Goal: Task Accomplishment & Management: Use online tool/utility

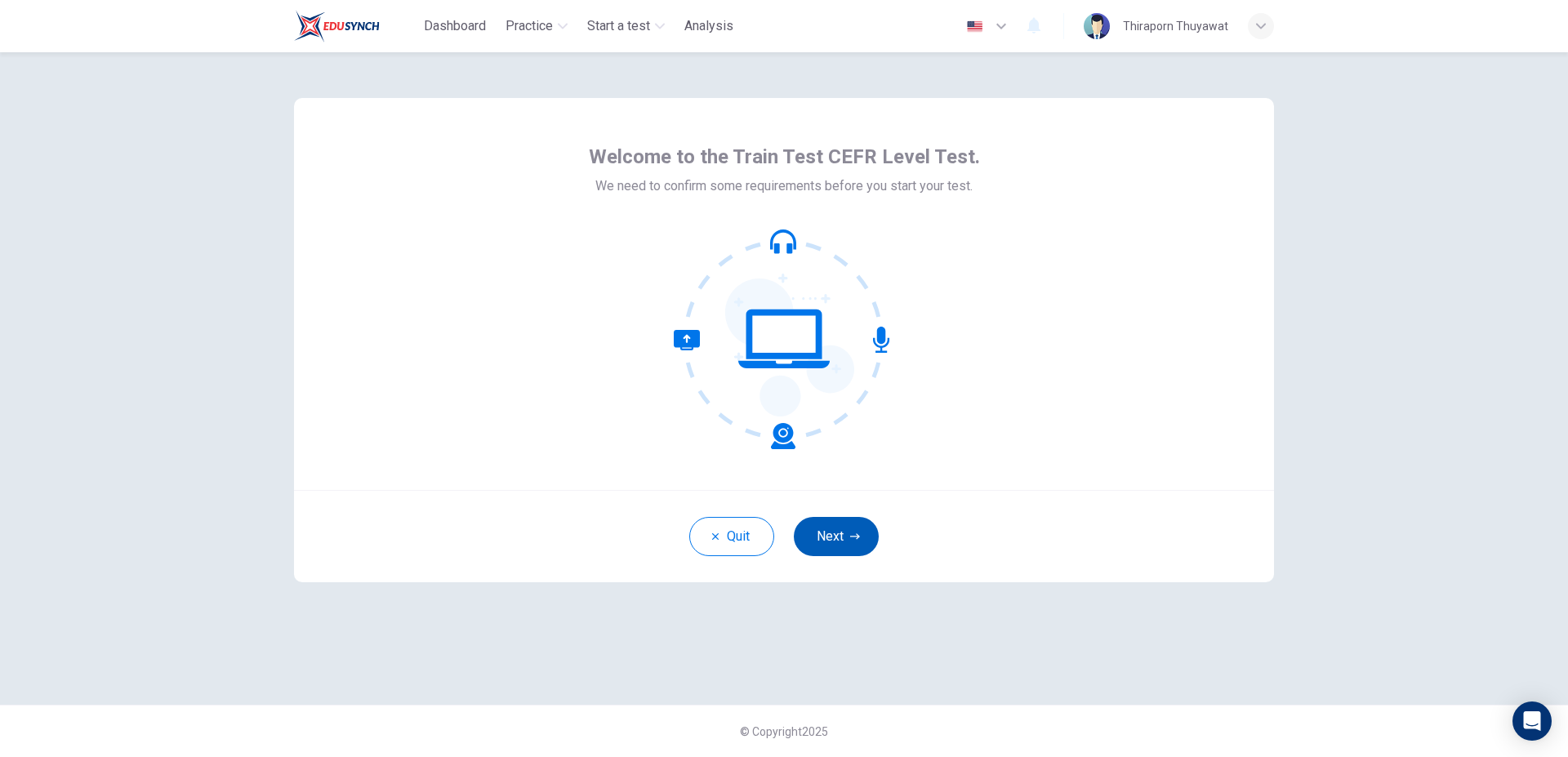
click at [854, 538] on icon "button" at bounding box center [856, 537] width 10 height 10
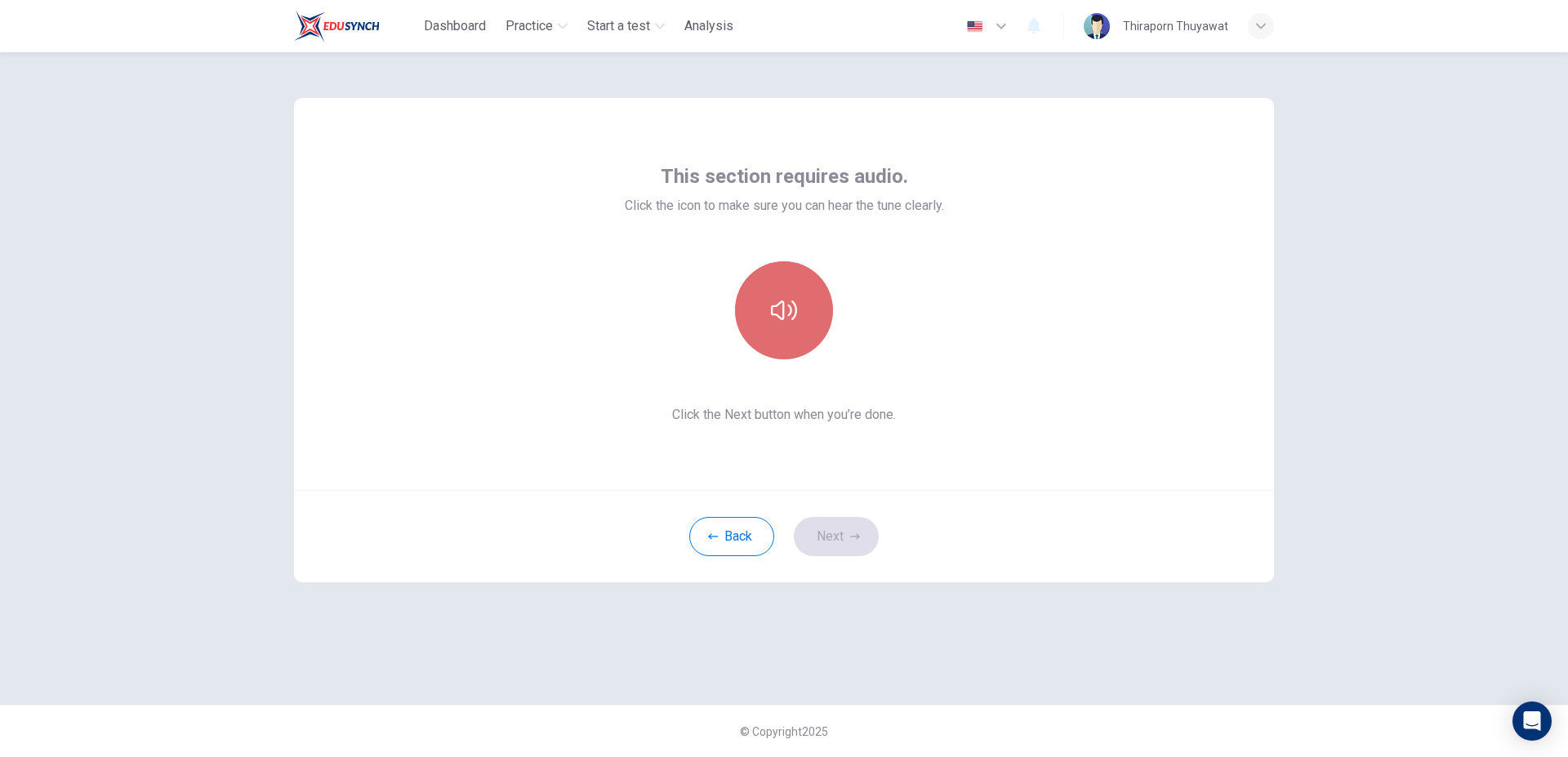
click at [782, 322] on icon "button" at bounding box center [784, 310] width 26 height 26
click at [790, 324] on button "button" at bounding box center [784, 310] width 98 height 98
click at [846, 531] on button "Next" at bounding box center [836, 536] width 85 height 39
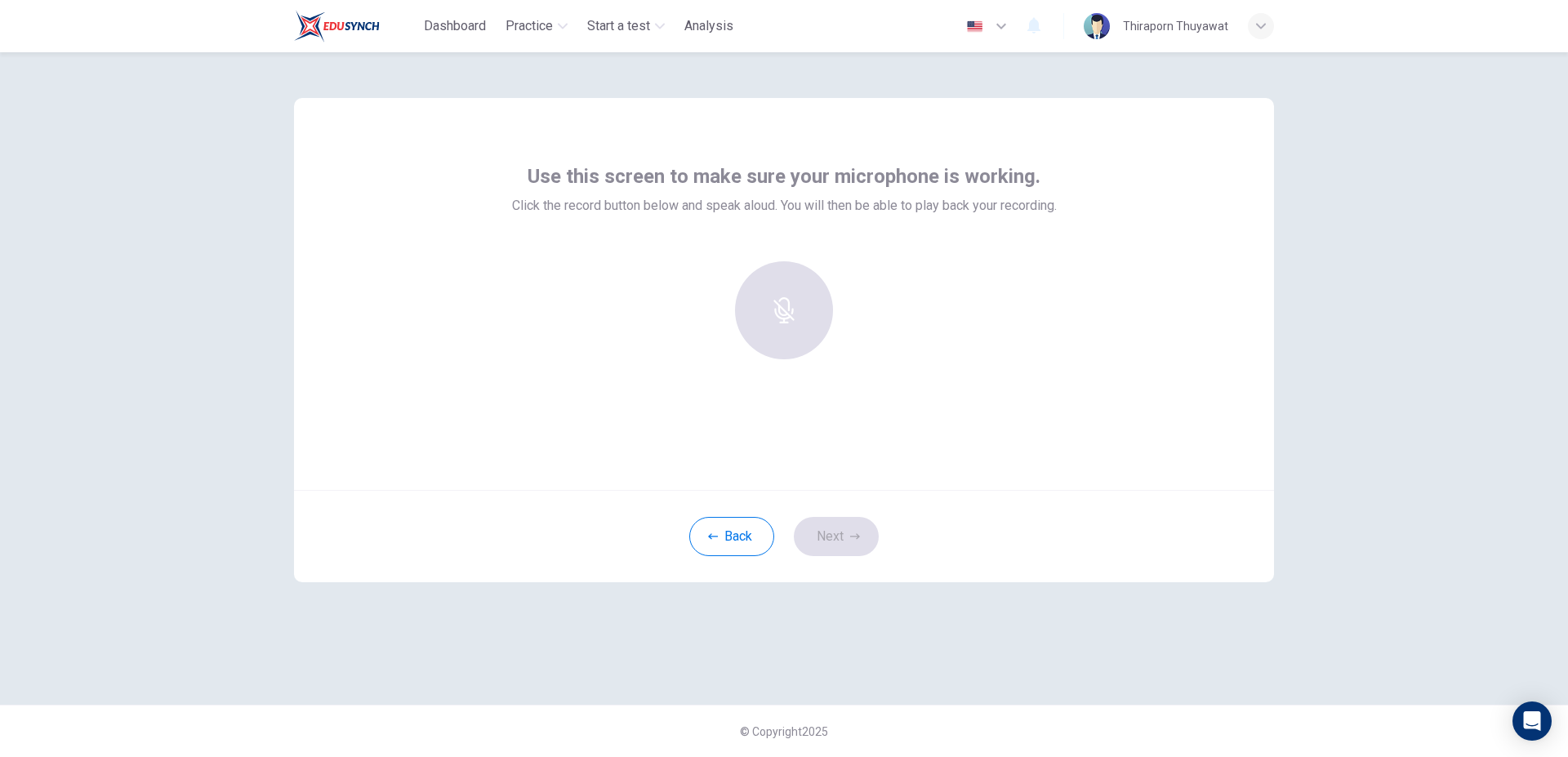
click at [784, 328] on div at bounding box center [784, 310] width 176 height 98
click at [796, 318] on h6 "Record" at bounding box center [784, 325] width 37 height 20
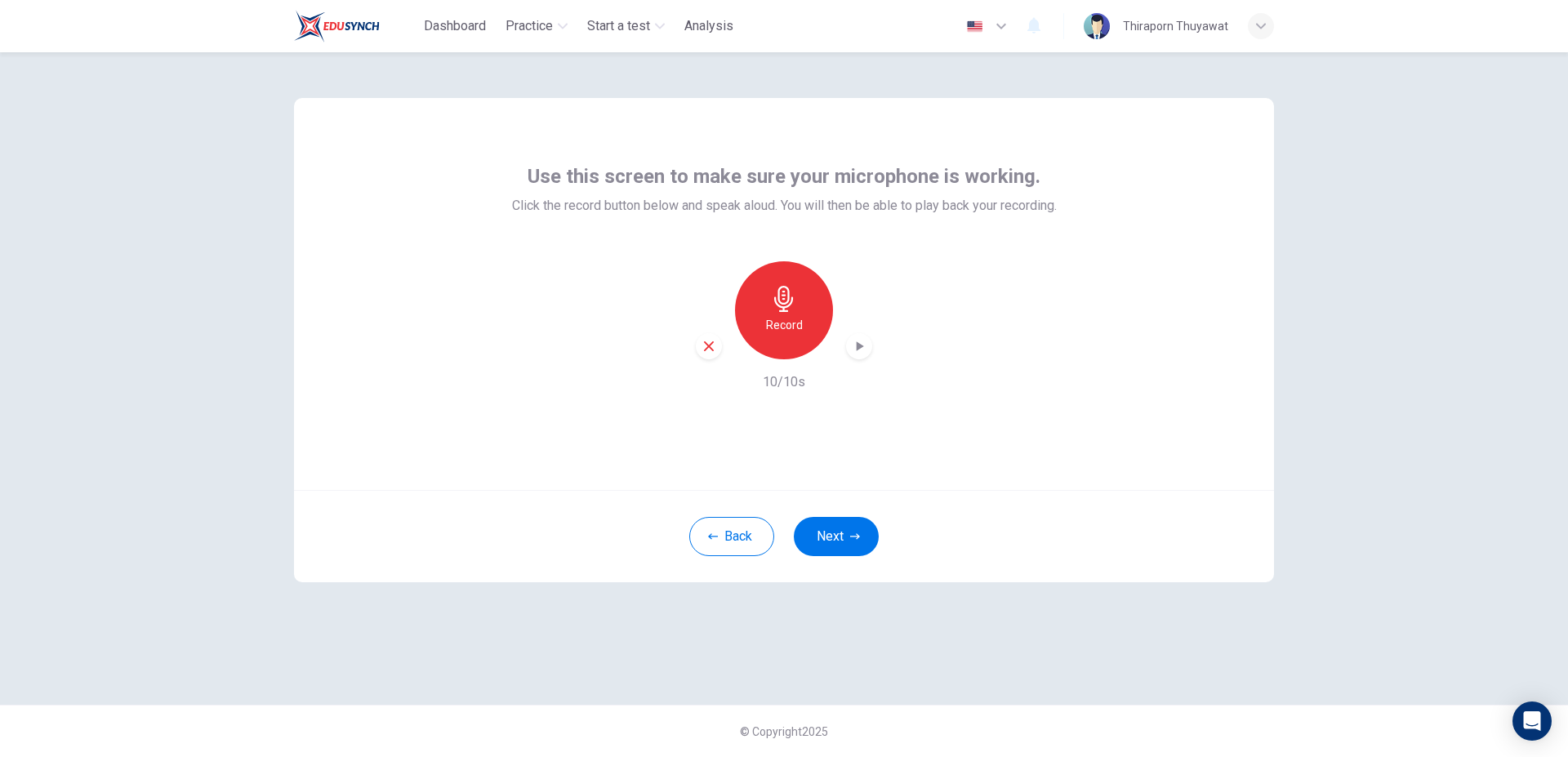
click at [790, 317] on h6 "Record" at bounding box center [784, 325] width 37 height 20
click at [858, 348] on icon "button" at bounding box center [860, 346] width 8 height 10
click at [707, 348] on icon "button" at bounding box center [709, 346] width 10 height 10
click at [791, 322] on h6 "Record" at bounding box center [784, 325] width 37 height 20
click at [788, 298] on icon "button" at bounding box center [784, 298] width 26 height 26
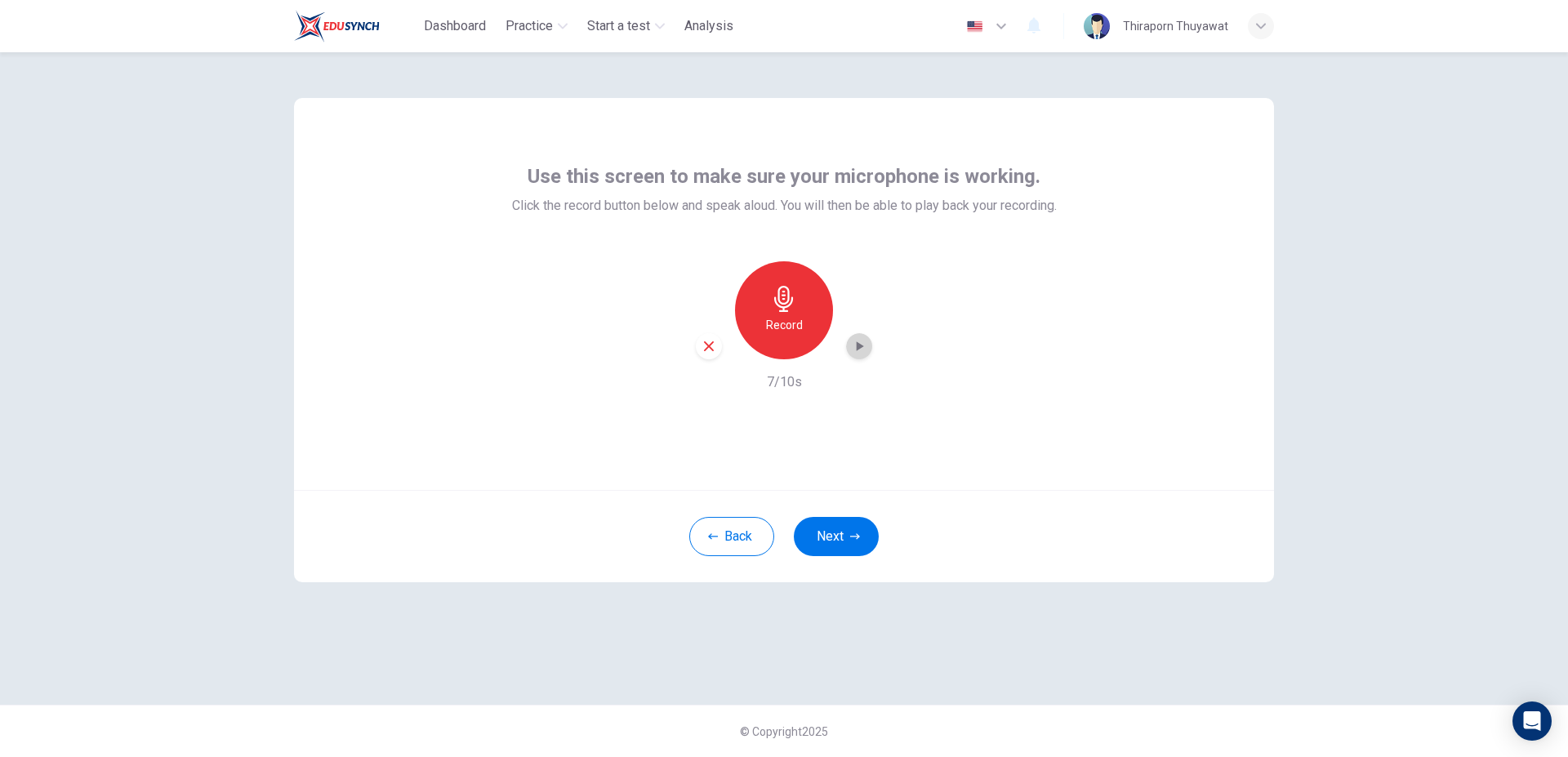
click at [856, 344] on icon "button" at bounding box center [858, 346] width 16 height 16
click at [702, 341] on icon "button" at bounding box center [709, 345] width 14 height 14
click at [799, 305] on div "Record" at bounding box center [784, 310] width 98 height 98
click at [784, 305] on icon "button" at bounding box center [784, 298] width 26 height 26
click at [851, 350] on div "button" at bounding box center [858, 345] width 26 height 26
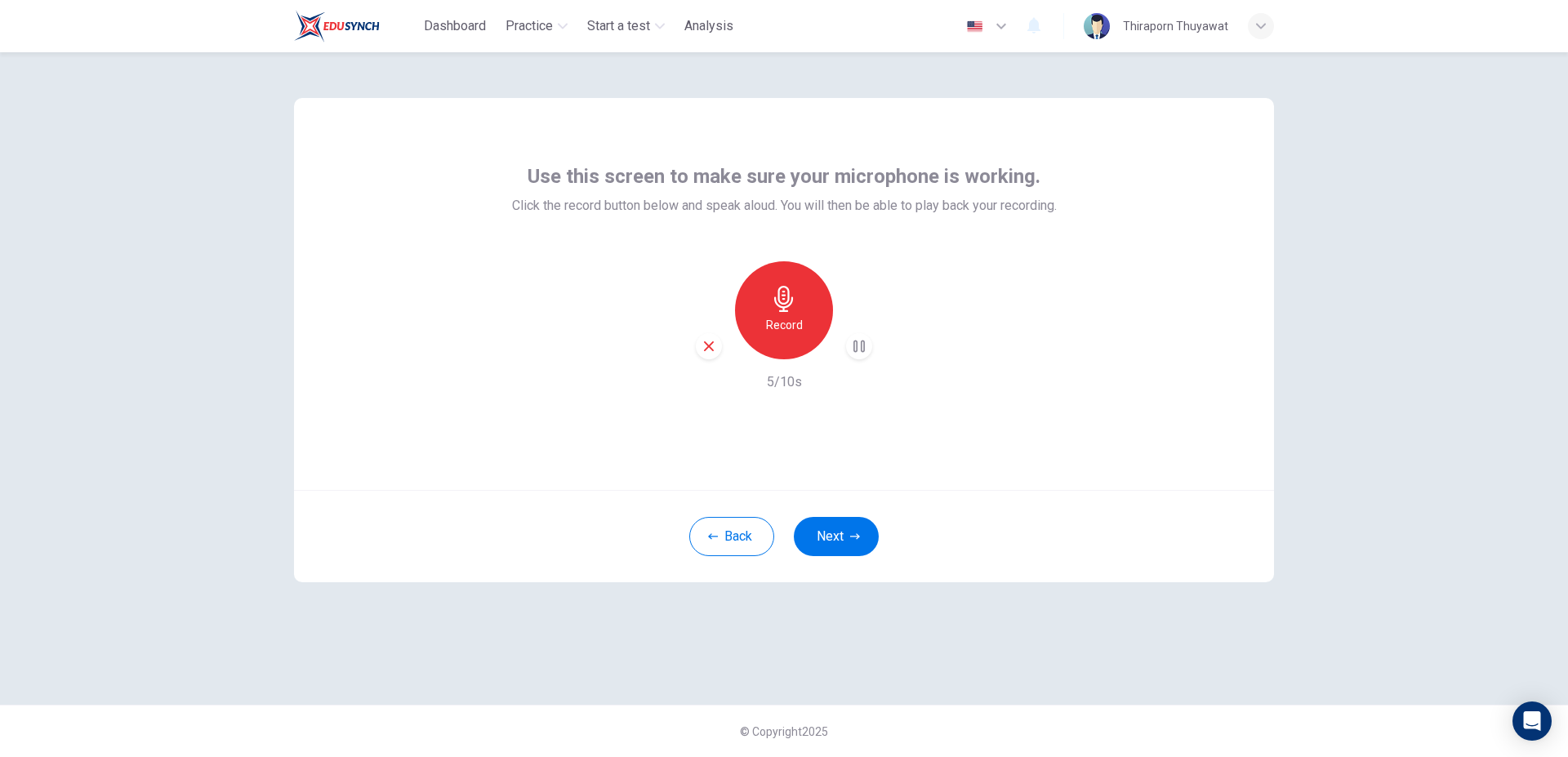
click at [708, 340] on icon "button" at bounding box center [709, 345] width 14 height 14
click at [796, 299] on icon "button" at bounding box center [784, 298] width 26 height 26
click at [792, 313] on div "Stop" at bounding box center [784, 310] width 98 height 98
click at [864, 350] on icon "button" at bounding box center [858, 346] width 16 height 16
click at [714, 341] on icon "button" at bounding box center [709, 345] width 14 height 14
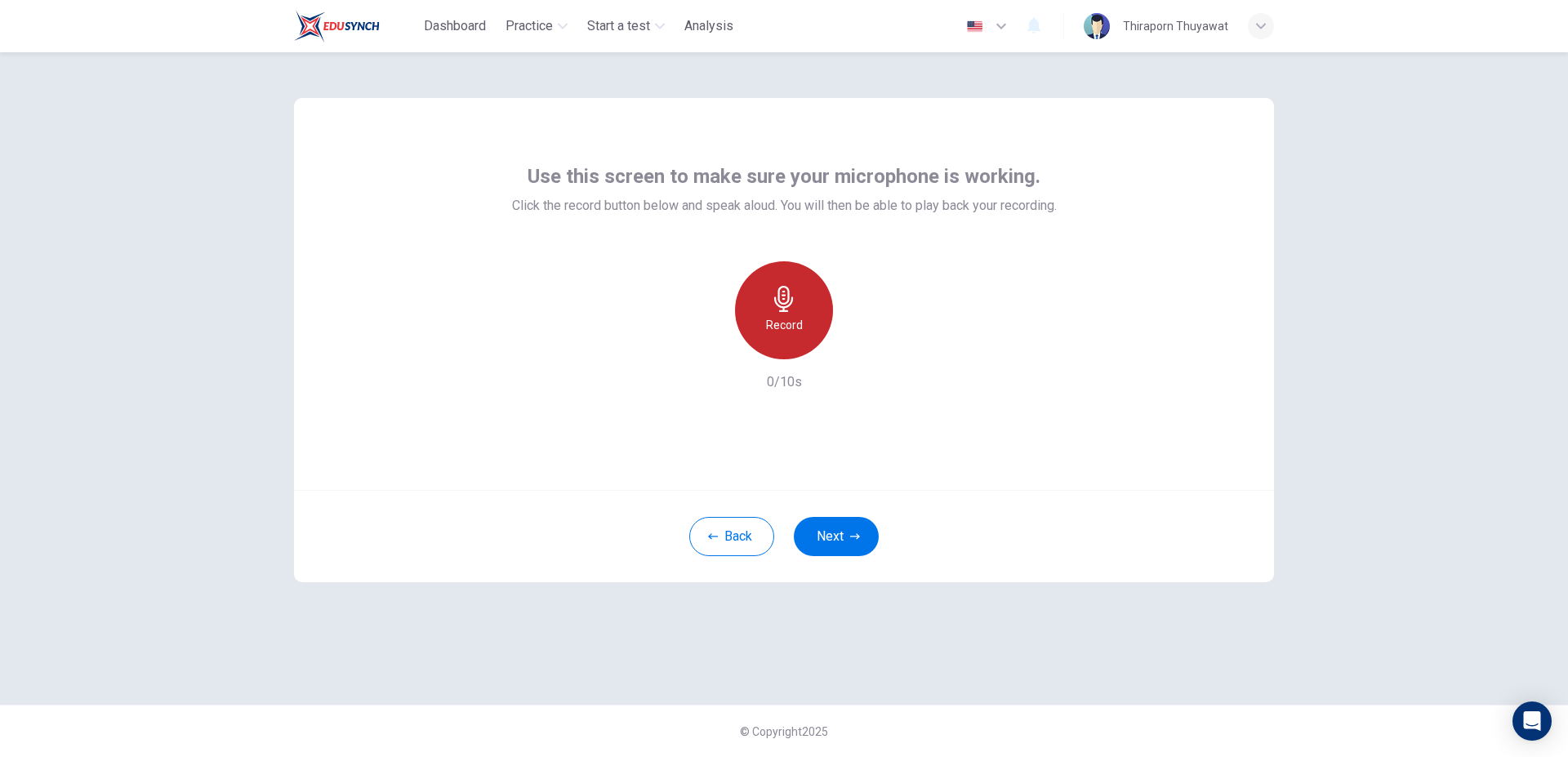
click at [775, 322] on h6 "Record" at bounding box center [784, 325] width 37 height 20
click at [798, 328] on div "Stop" at bounding box center [784, 310] width 98 height 98
click at [857, 350] on icon "button" at bounding box center [858, 346] width 16 height 16
click at [709, 344] on icon "button" at bounding box center [709, 345] width 14 height 14
click at [777, 318] on h6 "Record" at bounding box center [784, 325] width 37 height 20
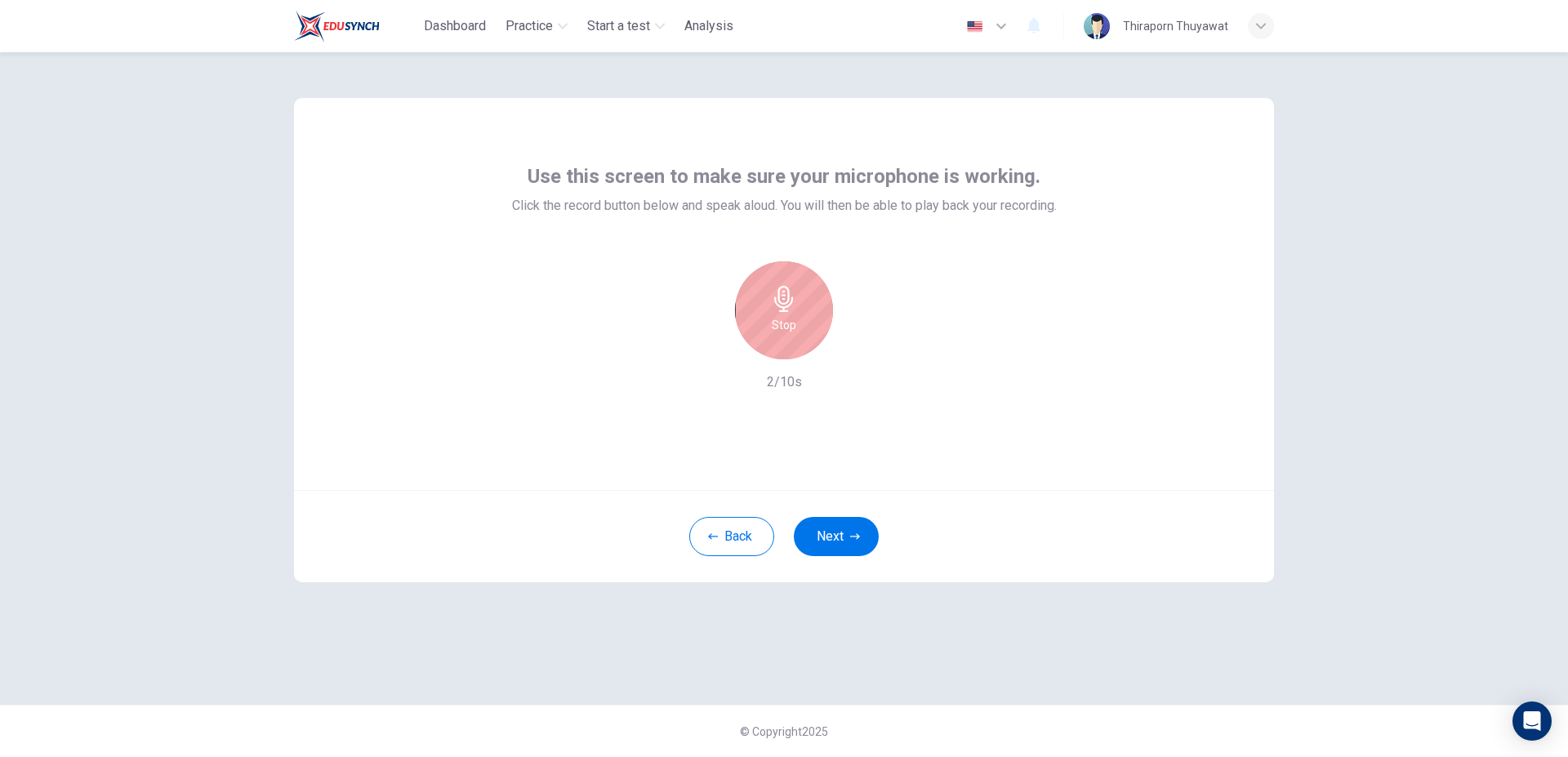
click at [802, 315] on div "Stop" at bounding box center [784, 310] width 98 height 98
click at [851, 344] on icon "button" at bounding box center [858, 346] width 16 height 16
click at [792, 310] on icon "button" at bounding box center [784, 298] width 26 height 26
click at [789, 312] on div "Stop" at bounding box center [784, 310] width 98 height 98
click at [861, 345] on icon "button" at bounding box center [860, 346] width 8 height 10
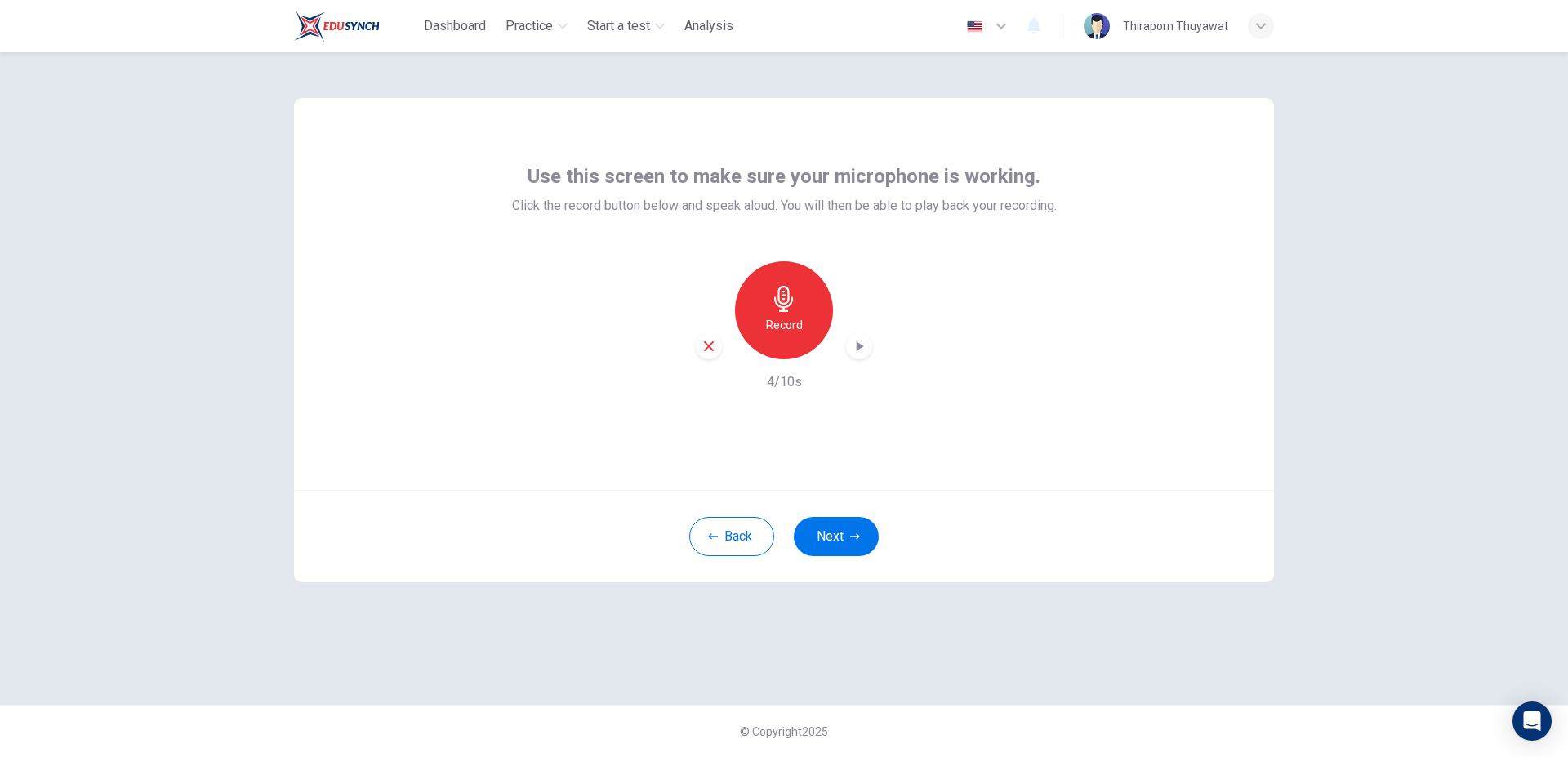
click at [858, 347] on icon "button" at bounding box center [860, 346] width 8 height 10
click at [868, 344] on div "button" at bounding box center [858, 345] width 26 height 26
drag, startPoint x: 763, startPoint y: 318, endPoint x: 655, endPoint y: 364, distance: 117.4
click at [655, 364] on div "Record 4/10s" at bounding box center [784, 326] width 545 height 131
click at [706, 343] on icon "button" at bounding box center [709, 346] width 10 height 10
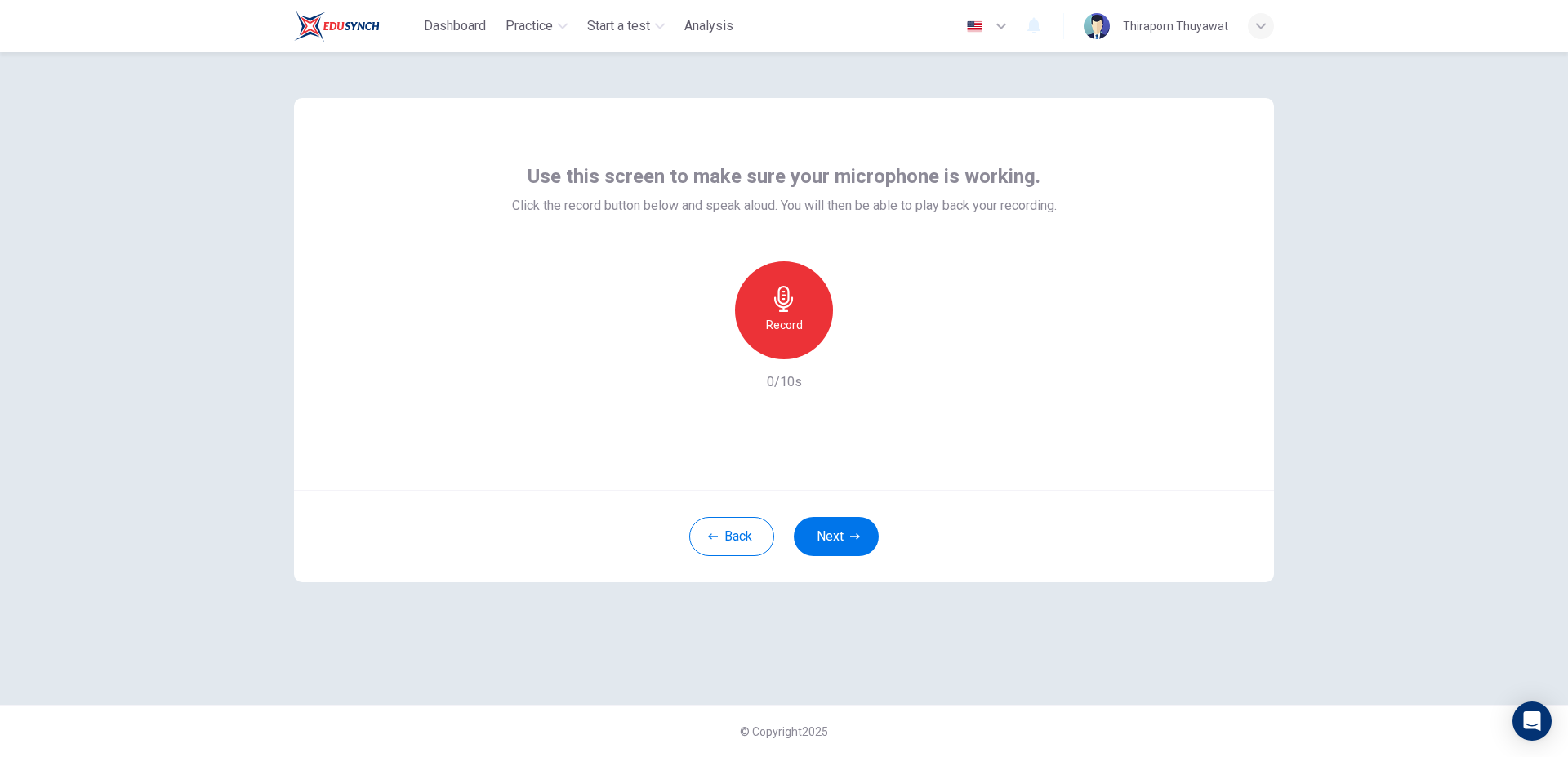
click at [794, 332] on h6 "Record" at bounding box center [784, 325] width 37 height 20
click at [772, 306] on icon "button" at bounding box center [784, 298] width 26 height 26
click at [859, 350] on icon "button" at bounding box center [858, 346] width 16 height 16
click at [785, 316] on h6 "Record" at bounding box center [784, 325] width 37 height 20
click at [784, 308] on icon "button" at bounding box center [784, 298] width 19 height 26
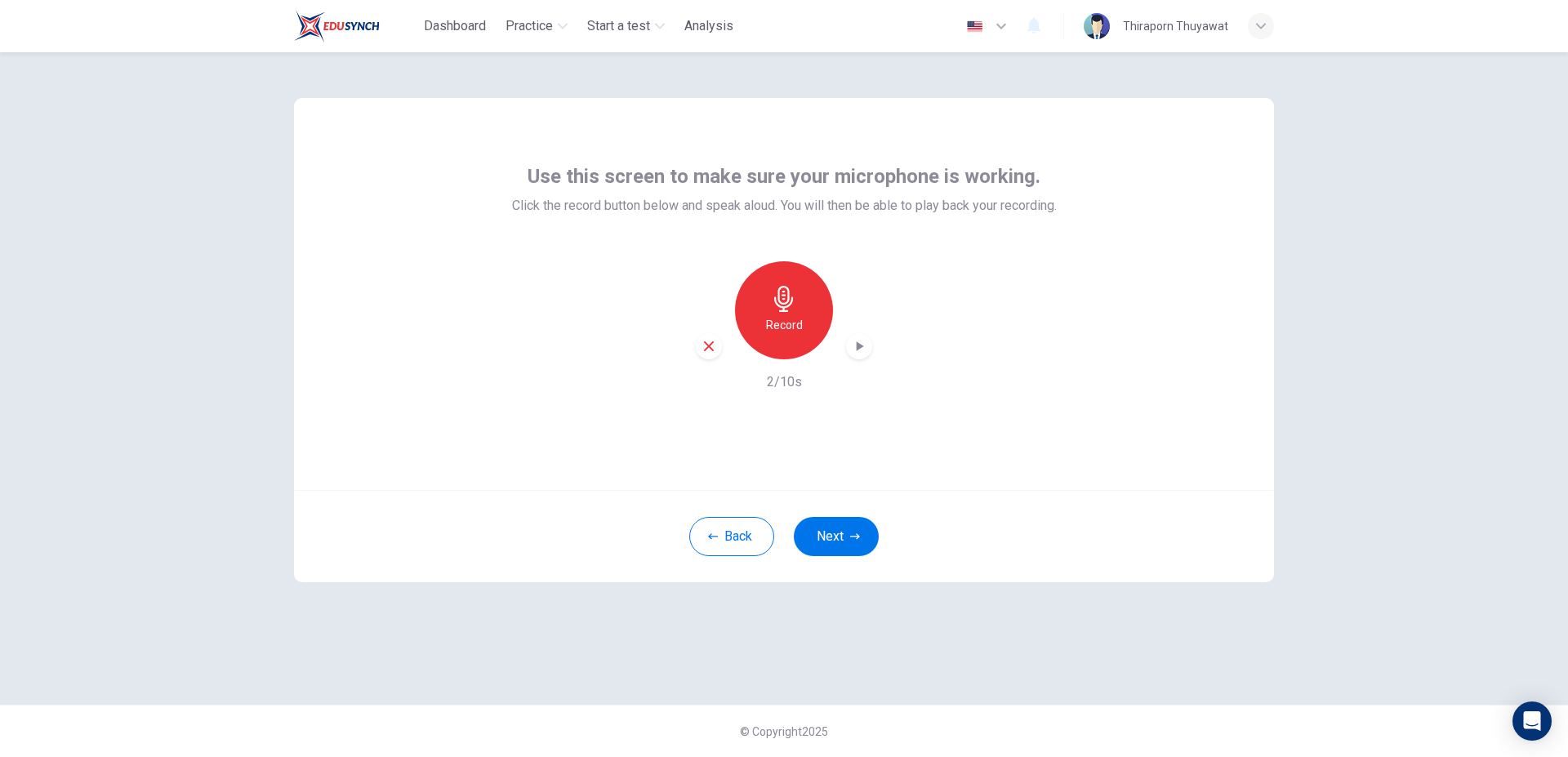
click at [856, 339] on icon "button" at bounding box center [858, 346] width 16 height 16
click at [1257, 25] on icon "button" at bounding box center [1261, 26] width 10 height 6
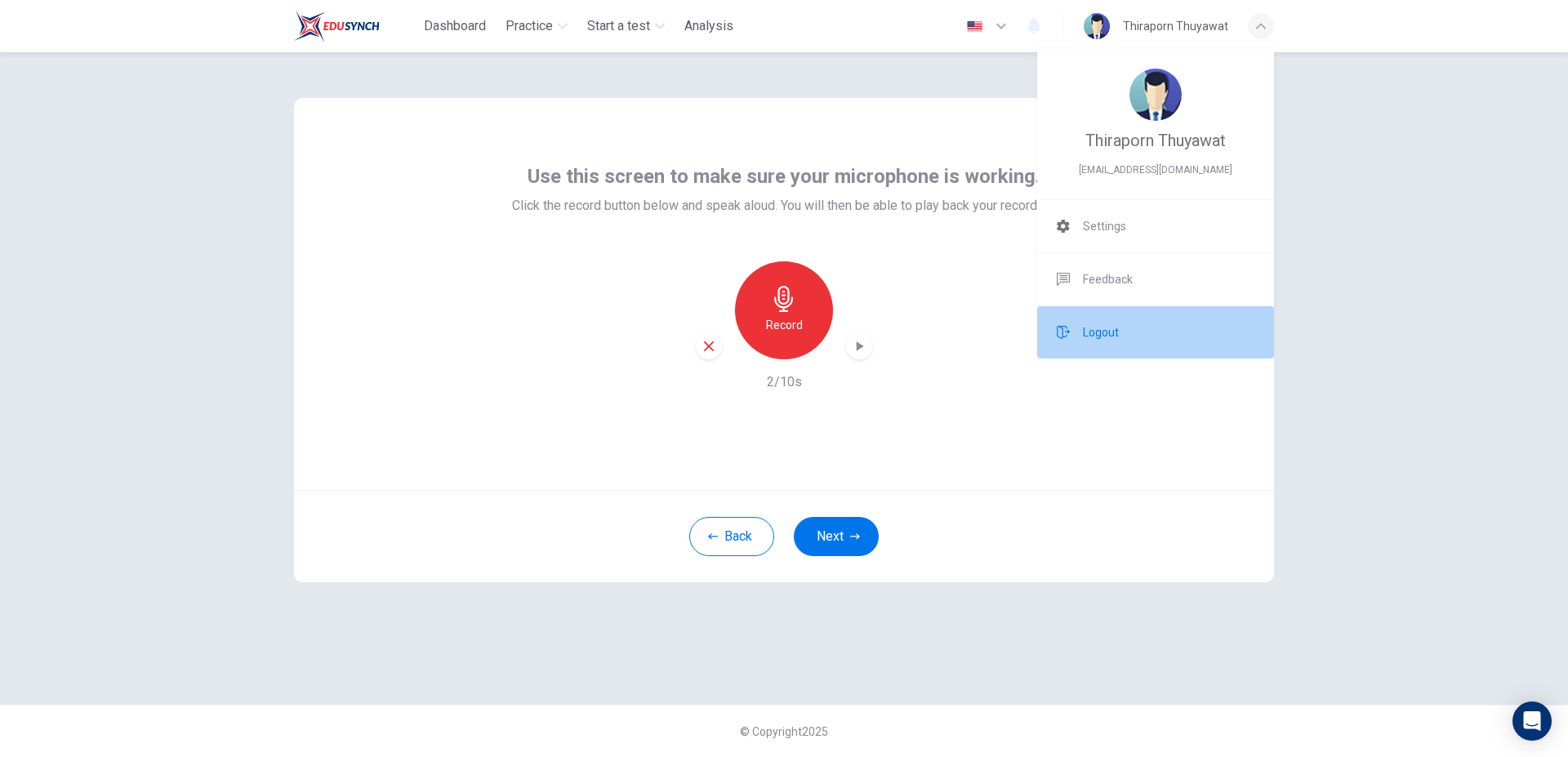
click at [1090, 331] on span "Logout" at bounding box center [1102, 332] width 36 height 20
